Goal: Task Accomplishment & Management: Use online tool/utility

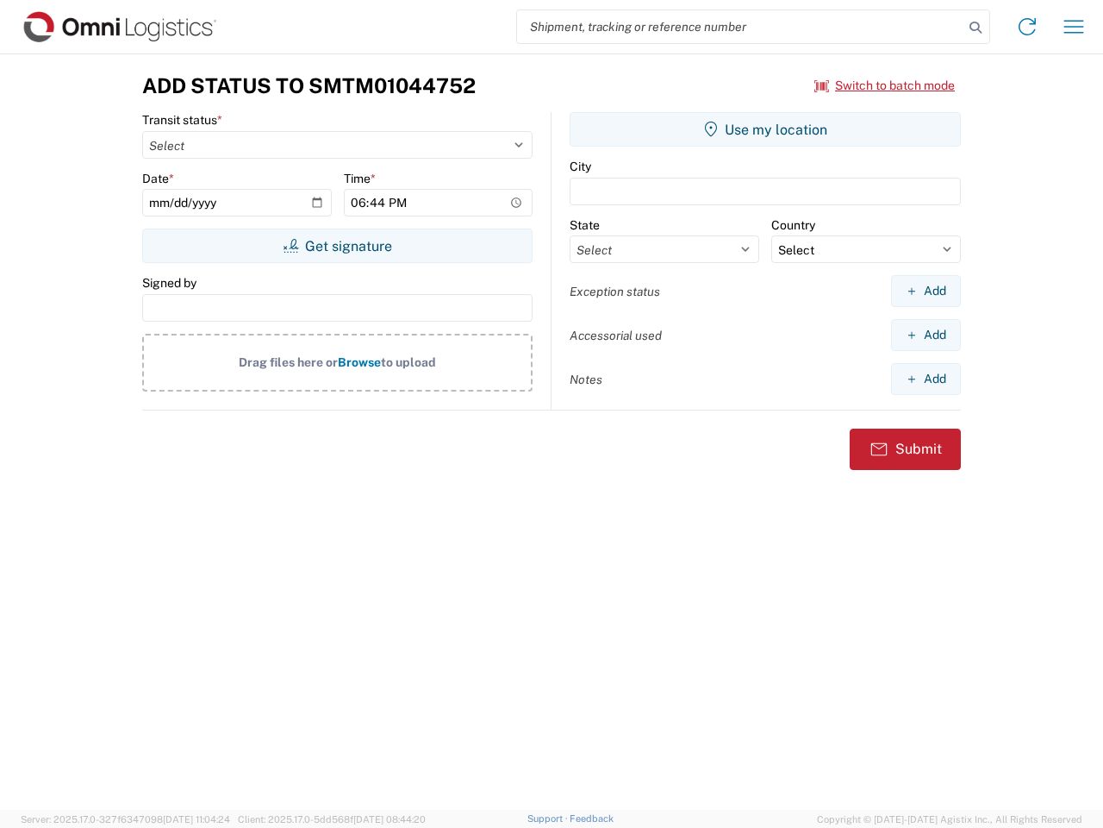
click at [741, 27] on input "search" at bounding box center [740, 26] width 447 height 33
click at [976, 28] on icon at bounding box center [976, 28] width 24 height 24
click at [1028, 27] on icon at bounding box center [1028, 27] width 28 height 28
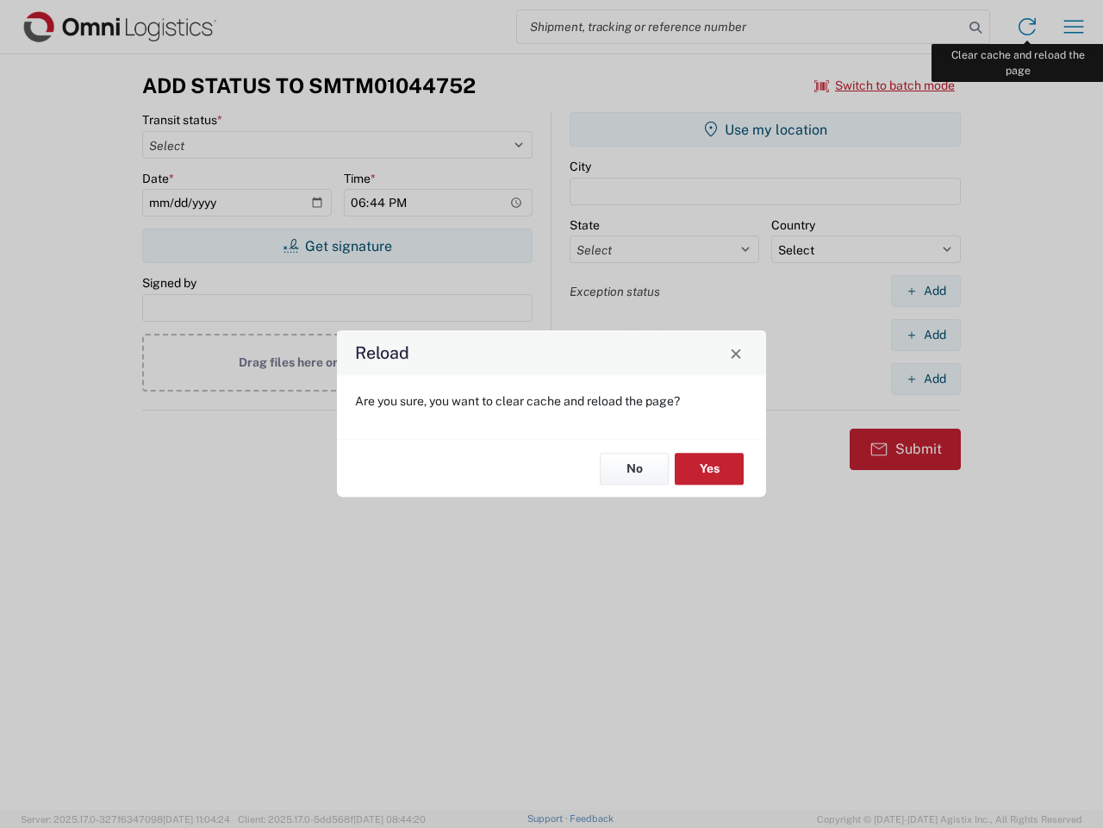
click at [1074, 27] on div "Reload Are you sure, you want to clear cache and reload the page? No Yes" at bounding box center [551, 414] width 1103 height 828
click at [885, 85] on div "Reload Are you sure, you want to clear cache and reload the page? No Yes" at bounding box center [551, 414] width 1103 height 828
click at [337, 246] on div "Reload Are you sure, you want to clear cache and reload the page? No Yes" at bounding box center [551, 414] width 1103 height 828
click at [766, 129] on div "Reload Are you sure, you want to clear cache and reload the page? No Yes" at bounding box center [551, 414] width 1103 height 828
click at [926, 291] on div "Reload Are you sure, you want to clear cache and reload the page? No Yes" at bounding box center [551, 414] width 1103 height 828
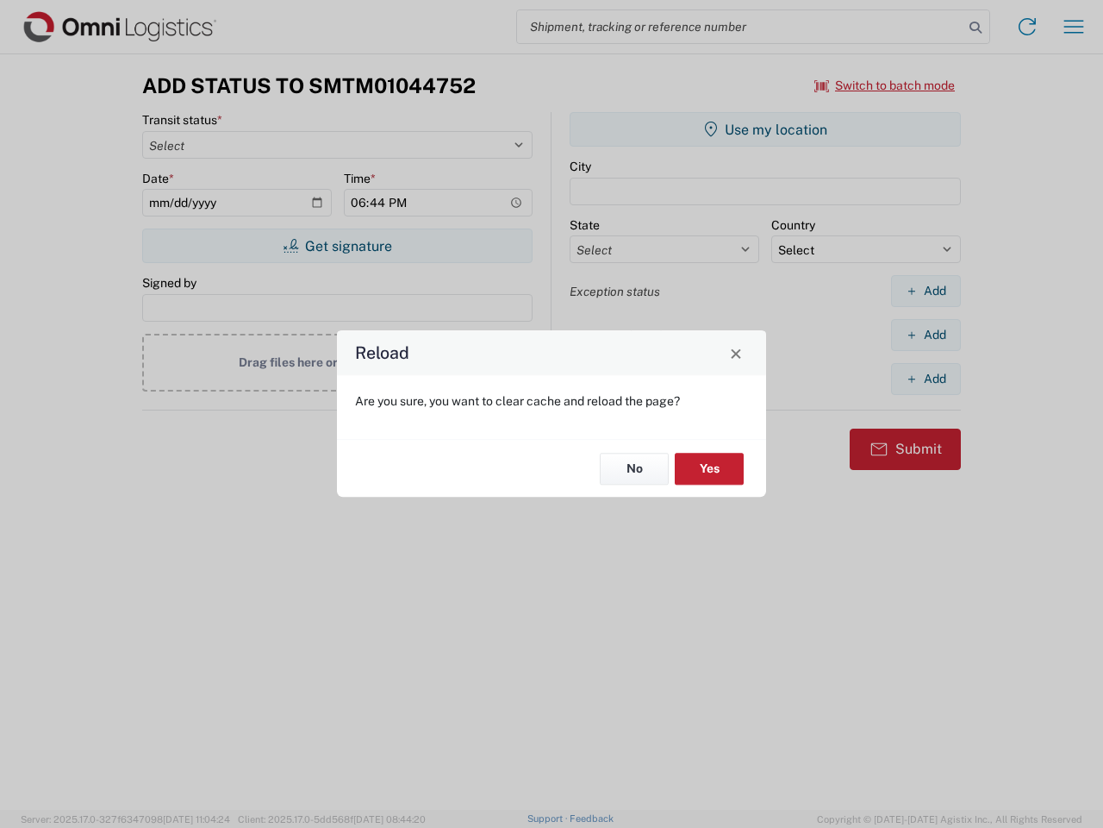
click at [926, 334] on div "Reload Are you sure, you want to clear cache and reload the page? No Yes" at bounding box center [551, 414] width 1103 height 828
click at [926, 378] on div "Reload Are you sure, you want to clear cache and reload the page? No Yes" at bounding box center [551, 414] width 1103 height 828
